Goal: Find specific page/section: Find specific page/section

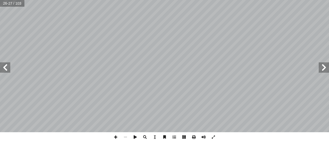
click at [6, 70] on span at bounding box center [5, 67] width 10 height 10
click at [326, 68] on span at bounding box center [324, 67] width 10 height 10
click at [326, 67] on span at bounding box center [324, 67] width 10 height 10
click at [114, 136] on span at bounding box center [116, 137] width 10 height 10
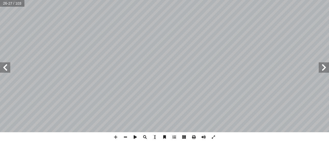
click at [7, 70] on span at bounding box center [5, 67] width 10 height 10
click at [324, 67] on span at bounding box center [324, 67] width 10 height 10
click at [2, 67] on span at bounding box center [5, 67] width 10 height 10
click at [116, 136] on span at bounding box center [116, 137] width 10 height 10
click at [328, 68] on span at bounding box center [324, 67] width 10 height 10
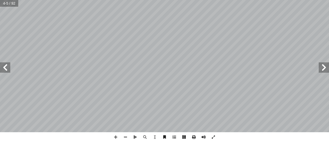
click at [7, 69] on span at bounding box center [5, 67] width 10 height 10
click at [8, 66] on span at bounding box center [5, 67] width 10 height 10
click at [52, 0] on html "الصفحة الرئيسية الصف الأول الصف الثاني الصف الثالث الصف الرابع الصف الخامس الصف…" at bounding box center [164, 23] width 329 height 47
click at [7, 68] on span at bounding box center [5, 67] width 10 height 10
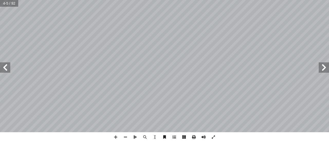
click at [7, 68] on span at bounding box center [5, 67] width 10 height 10
click at [7, 67] on span at bounding box center [5, 67] width 10 height 10
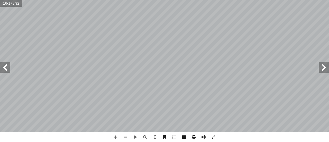
click at [322, 68] on span at bounding box center [324, 67] width 10 height 10
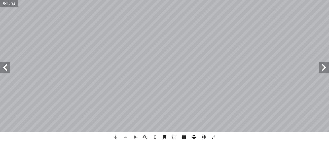
click at [324, 70] on span at bounding box center [324, 67] width 10 height 10
click at [6, 69] on span at bounding box center [5, 67] width 10 height 10
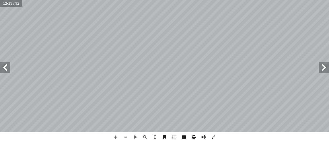
click at [6, 69] on span at bounding box center [5, 67] width 10 height 10
click at [4, 67] on span at bounding box center [5, 67] width 10 height 10
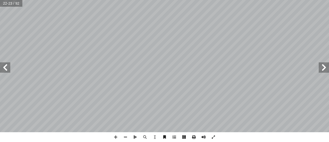
click at [4, 67] on span at bounding box center [5, 67] width 10 height 10
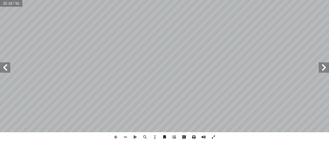
click at [4, 67] on span at bounding box center [5, 67] width 10 height 10
click at [7, 67] on span at bounding box center [5, 67] width 10 height 10
click at [7, 69] on span at bounding box center [5, 67] width 10 height 10
click at [324, 66] on span at bounding box center [324, 67] width 10 height 10
click at [326, 70] on span at bounding box center [324, 67] width 10 height 10
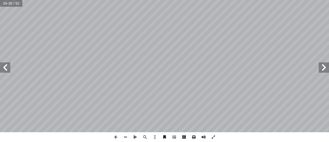
click at [325, 65] on span at bounding box center [324, 67] width 10 height 10
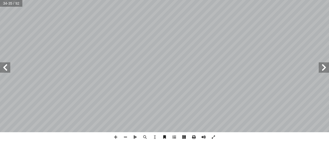
click at [325, 65] on span at bounding box center [324, 67] width 10 height 10
click at [324, 67] on span at bounding box center [324, 67] width 10 height 10
click at [326, 67] on span at bounding box center [324, 67] width 10 height 10
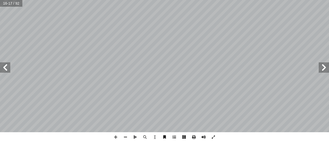
click at [326, 67] on span at bounding box center [324, 67] width 10 height 10
click at [118, 136] on span at bounding box center [116, 137] width 10 height 10
click at [6, 69] on span at bounding box center [5, 67] width 10 height 10
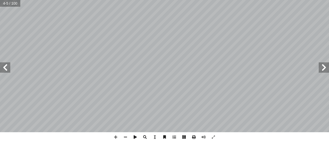
click at [320, 71] on span at bounding box center [324, 67] width 10 height 10
click at [323, 69] on span at bounding box center [324, 67] width 10 height 10
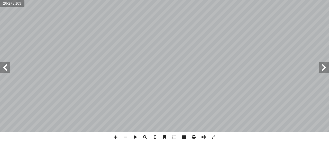
click at [323, 69] on span at bounding box center [324, 67] width 10 height 10
click at [324, 67] on span at bounding box center [324, 67] width 10 height 10
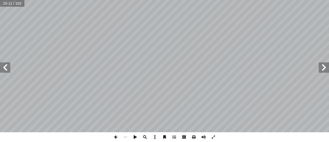
click at [324, 67] on span at bounding box center [324, 67] width 10 height 10
click at [116, 137] on span at bounding box center [116, 137] width 10 height 10
click at [8, 69] on span at bounding box center [5, 67] width 10 height 10
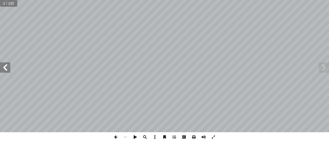
click at [8, 69] on span at bounding box center [5, 67] width 10 height 10
click at [117, 139] on span at bounding box center [116, 137] width 10 height 10
click at [7, 69] on span at bounding box center [5, 67] width 10 height 10
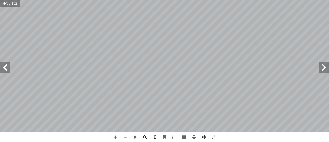
click at [7, 69] on span at bounding box center [5, 67] width 10 height 10
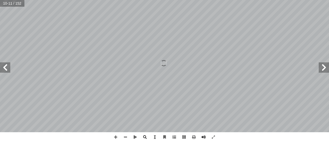
click at [7, 69] on span at bounding box center [5, 67] width 10 height 10
click at [5, 66] on span at bounding box center [5, 67] width 10 height 10
click at [7, 70] on span at bounding box center [5, 67] width 10 height 10
click at [6, 68] on span at bounding box center [5, 67] width 10 height 10
click at [6, 67] on span at bounding box center [5, 67] width 10 height 10
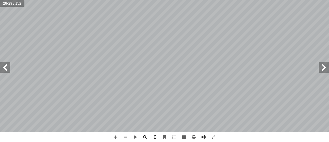
click at [2, 66] on span at bounding box center [5, 67] width 10 height 10
click at [124, 138] on span at bounding box center [126, 137] width 10 height 10
click at [8, 69] on span at bounding box center [5, 67] width 10 height 10
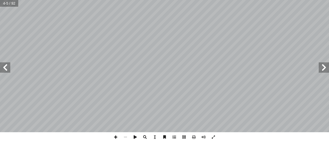
click at [5, 72] on span at bounding box center [5, 67] width 10 height 10
click at [8, 65] on span at bounding box center [5, 67] width 10 height 10
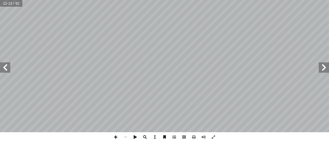
click at [8, 65] on span at bounding box center [5, 67] width 10 height 10
click at [6, 67] on span at bounding box center [5, 67] width 10 height 10
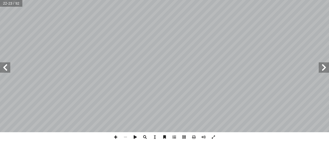
click at [6, 67] on span at bounding box center [5, 67] width 10 height 10
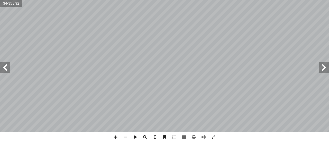
click at [4, 68] on span at bounding box center [5, 67] width 10 height 10
click at [115, 136] on span at bounding box center [116, 137] width 10 height 10
click at [324, 70] on span at bounding box center [324, 67] width 10 height 10
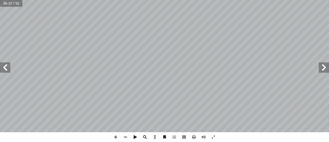
click at [324, 70] on span at bounding box center [324, 67] width 10 height 10
click at [7, 72] on span at bounding box center [5, 67] width 10 height 10
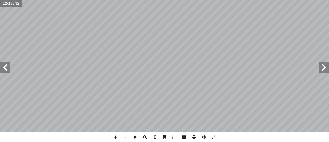
click at [7, 68] on span at bounding box center [5, 67] width 10 height 10
click at [4, 69] on span at bounding box center [5, 67] width 10 height 10
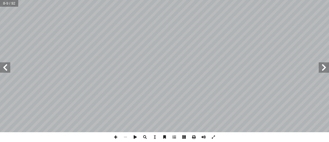
click at [5, 68] on span at bounding box center [5, 67] width 10 height 10
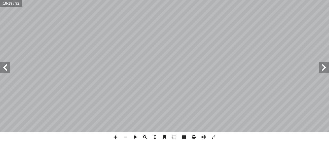
click at [5, 68] on span at bounding box center [5, 67] width 10 height 10
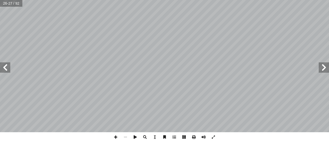
click at [5, 68] on span at bounding box center [5, 67] width 10 height 10
click at [114, 139] on span at bounding box center [116, 137] width 10 height 10
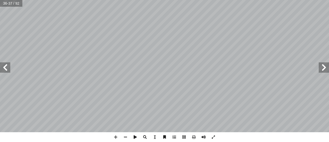
click at [326, 71] on span at bounding box center [324, 67] width 10 height 10
click at [4, 68] on span at bounding box center [5, 67] width 10 height 10
click at [4, 66] on span at bounding box center [5, 67] width 10 height 10
click at [6, 69] on span at bounding box center [5, 67] width 10 height 10
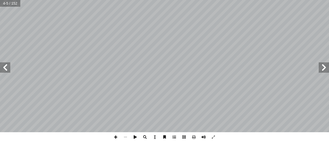
click at [4, 69] on span at bounding box center [5, 67] width 10 height 10
click at [5, 69] on span at bounding box center [5, 67] width 10 height 10
click at [6, 67] on span at bounding box center [5, 67] width 10 height 10
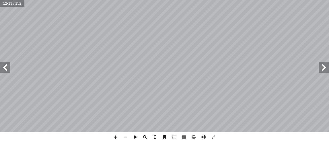
click at [6, 67] on span at bounding box center [5, 67] width 10 height 10
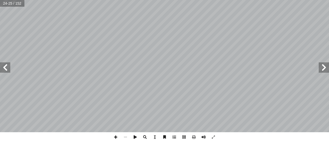
click at [6, 67] on span at bounding box center [5, 67] width 10 height 10
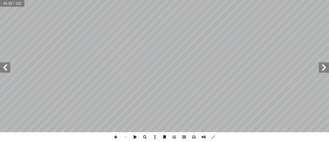
click at [6, 67] on span at bounding box center [5, 67] width 10 height 10
click at [117, 138] on span at bounding box center [116, 137] width 10 height 10
click at [4, 68] on span at bounding box center [5, 67] width 10 height 10
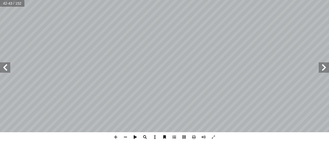
click at [250, 47] on html "الصفحة الرئيسية الصف الأول الصف الثاني الصف الثالث الصف الرابع الصف الخامس الصف…" at bounding box center [164, 23] width 329 height 47
click at [7, 69] on span at bounding box center [5, 67] width 10 height 10
click at [326, 72] on span at bounding box center [324, 67] width 10 height 10
click at [325, 70] on span at bounding box center [324, 67] width 10 height 10
click at [325, 68] on span at bounding box center [324, 67] width 10 height 10
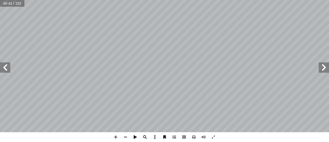
click at [325, 69] on span at bounding box center [324, 67] width 10 height 10
click at [324, 69] on span at bounding box center [324, 67] width 10 height 10
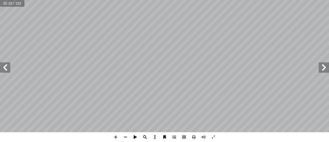
click at [324, 69] on span at bounding box center [324, 67] width 10 height 10
click at [324, 67] on span at bounding box center [324, 67] width 10 height 10
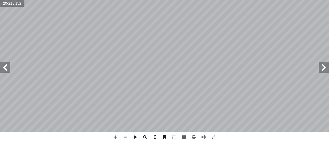
click at [324, 67] on span at bounding box center [324, 67] width 10 height 10
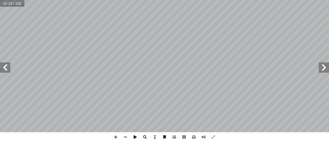
click at [324, 67] on span at bounding box center [324, 67] width 10 height 10
